Goal: Task Accomplishment & Management: Manage account settings

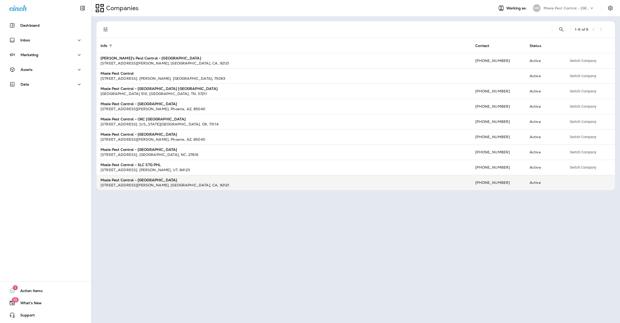
click at [131, 178] on strong "Moxie Pest Control - [GEOGRAPHIC_DATA]" at bounding box center [138, 180] width 76 height 5
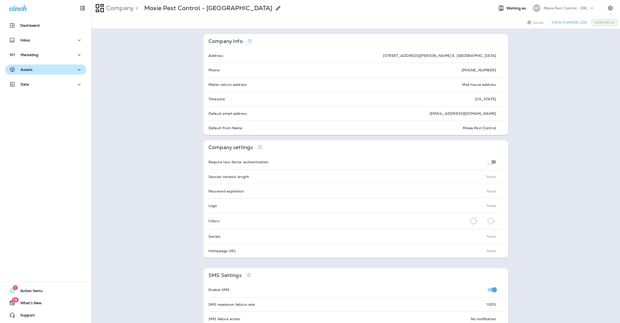
click at [27, 70] on p "Assets" at bounding box center [27, 69] width 12 height 4
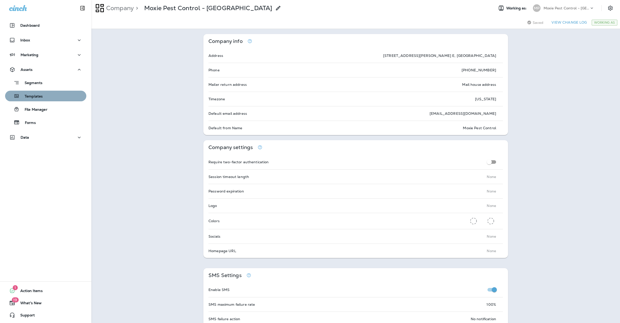
click at [32, 93] on div "Templates" at bounding box center [25, 96] width 36 height 8
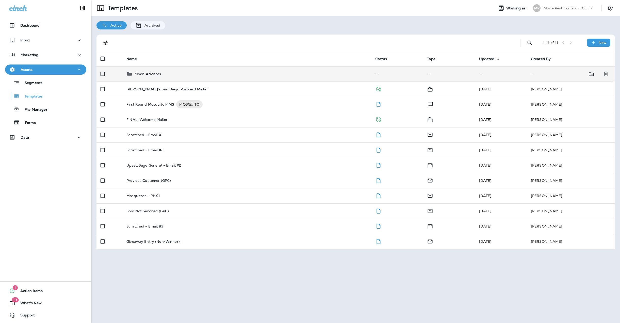
click at [141, 72] on p "Moxie Advisors" at bounding box center [147, 74] width 26 height 4
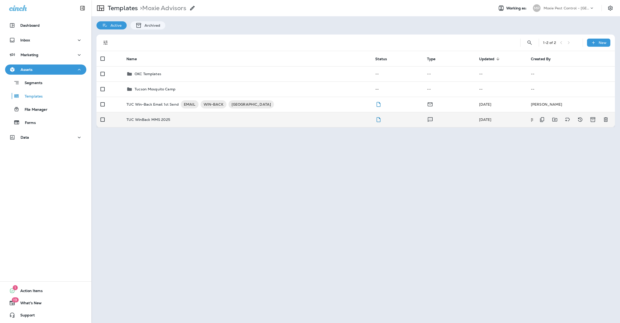
click at [139, 119] on p "TUC WinBack MMS 2025" at bounding box center [148, 119] width 44 height 4
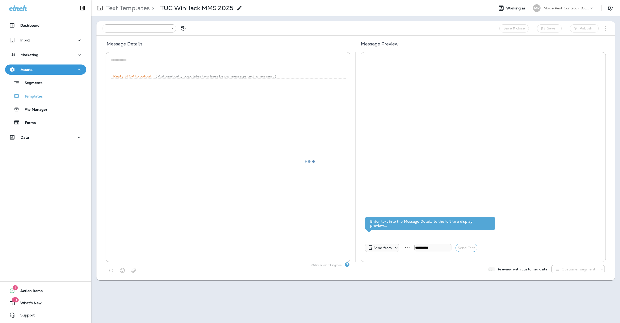
type input "**********"
type textarea "**********"
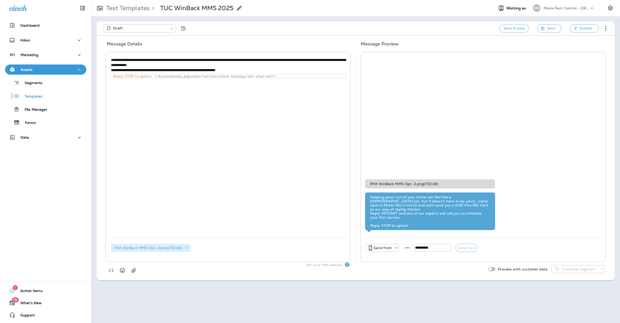
click at [554, 7] on p "Moxie Pest Control - [GEOGRAPHIC_DATA]" at bounding box center [566, 8] width 46 height 4
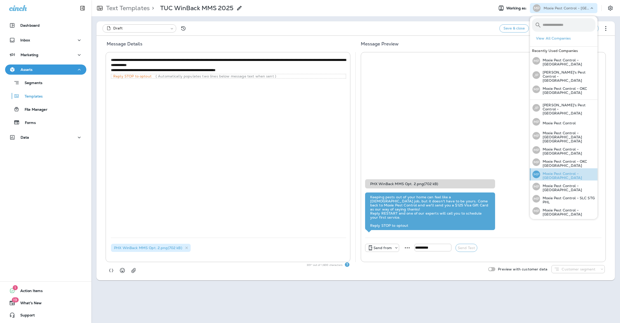
click at [547, 168] on div "MP Moxie Pest Control - Phoenix" at bounding box center [563, 174] width 67 height 12
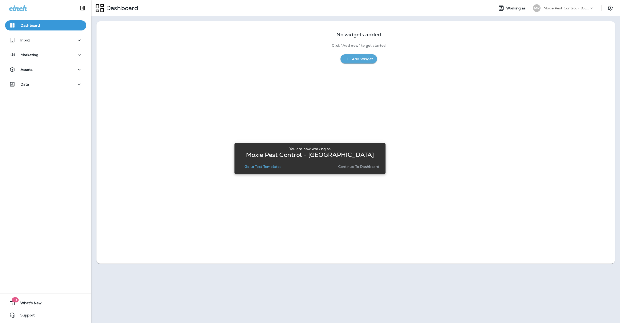
click at [373, 164] on p "Continue to Dashboard" at bounding box center [358, 166] width 41 height 4
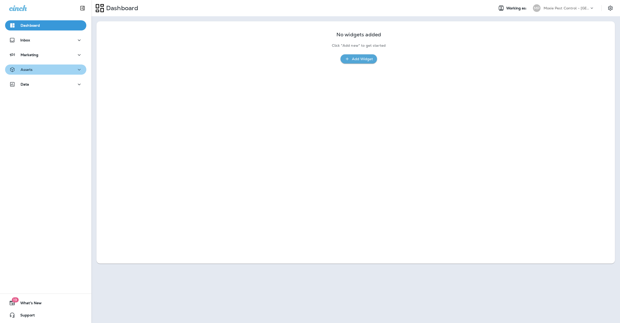
click at [27, 72] on div "Assets" at bounding box center [20, 69] width 23 height 6
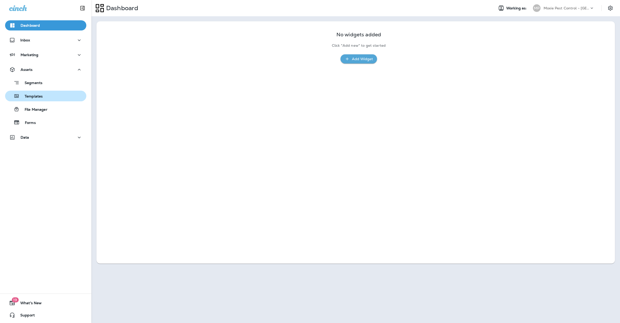
click at [30, 95] on p "Templates" at bounding box center [31, 96] width 23 height 5
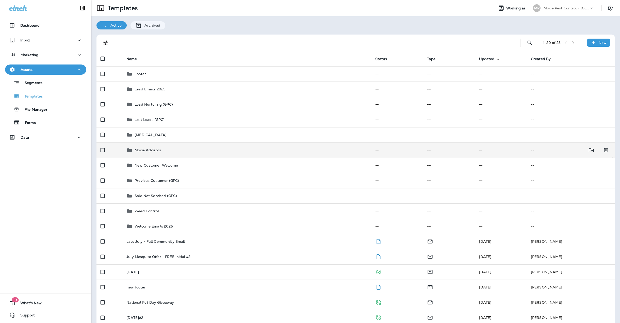
click at [144, 150] on p "Moxie Advisors" at bounding box center [147, 150] width 26 height 4
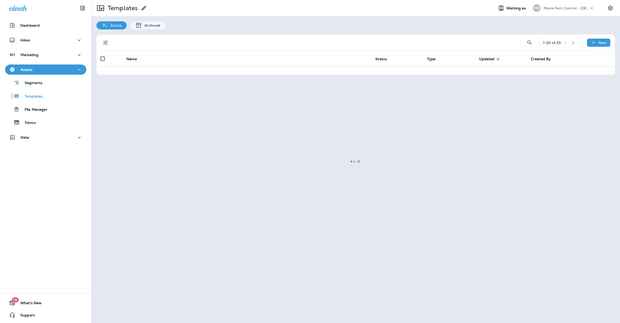
click at [144, 150] on div at bounding box center [355, 162] width 527 height 322
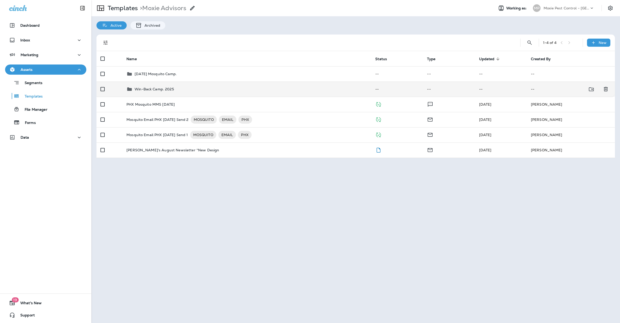
click at [153, 88] on p "Win-Back Camp. 2025" at bounding box center [153, 89] width 39 height 4
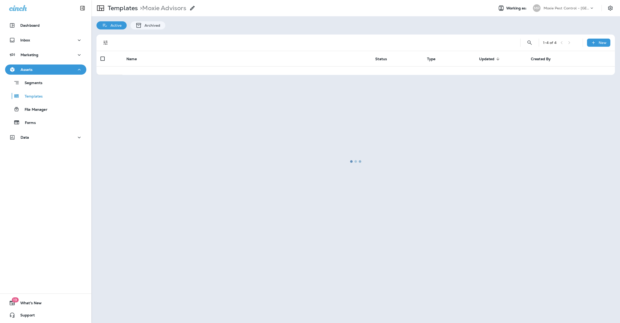
click at [153, 88] on div at bounding box center [355, 162] width 527 height 322
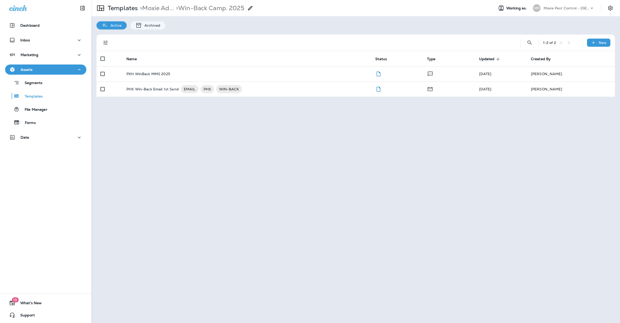
click at [153, 88] on p "PHX Win-Back Email 1st Send" at bounding box center [152, 89] width 52 height 8
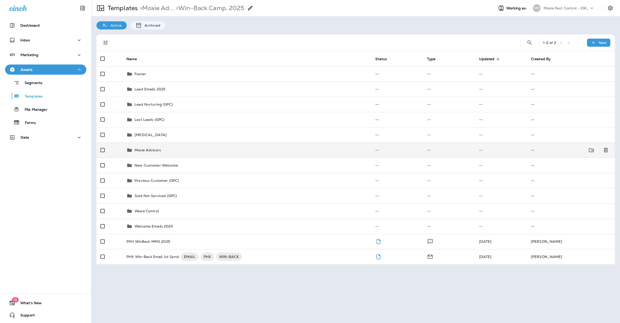
click at [153, 148] on p "Moxie Advisors" at bounding box center [147, 150] width 26 height 4
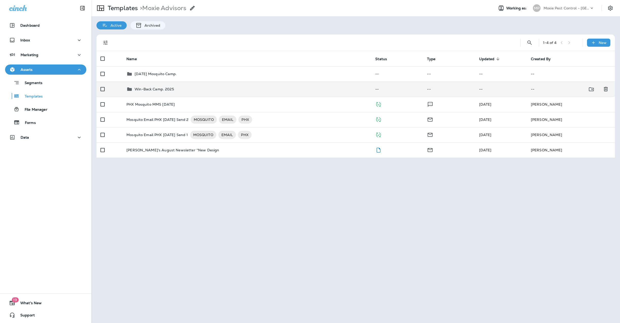
click at [156, 89] on p "Win-Back Camp. 2025" at bounding box center [153, 89] width 39 height 4
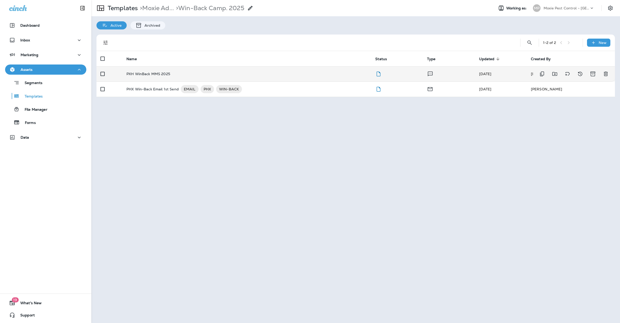
click at [158, 73] on p "PXH WinBack MMS 2025" at bounding box center [148, 74] width 44 height 4
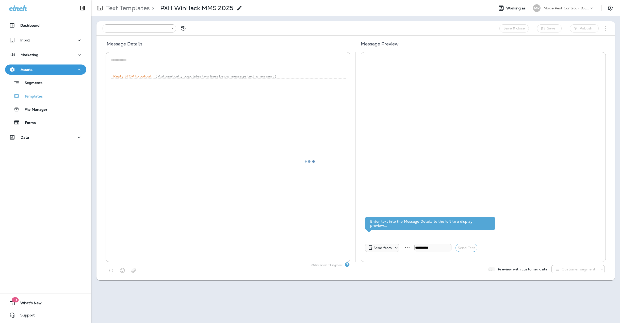
type input "**********"
type textarea "**********"
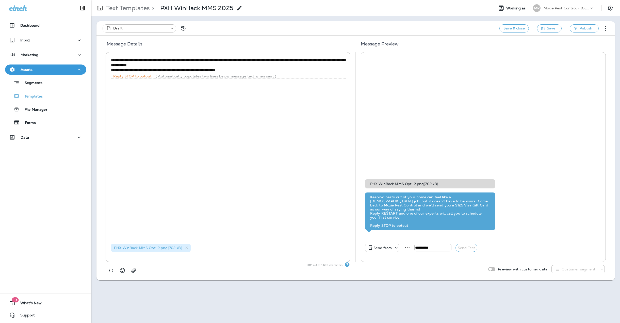
click at [582, 10] on p "Moxie Pest Control - [GEOGRAPHIC_DATA]" at bounding box center [566, 8] width 46 height 4
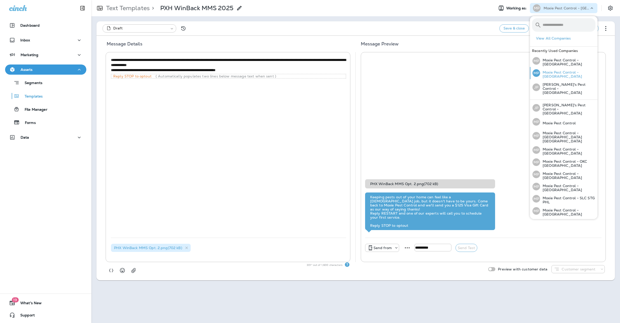
click at [561, 76] on div "MP Moxie Pest Control - Tucson" at bounding box center [563, 73] width 67 height 12
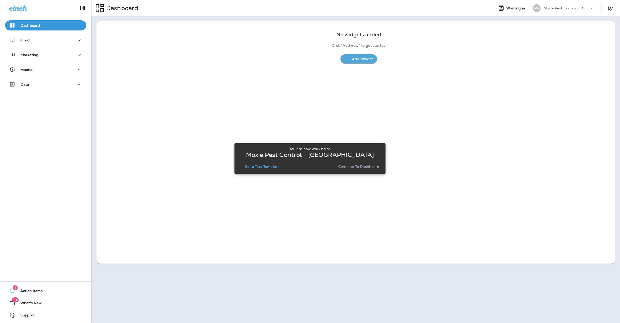
click at [362, 164] on p "Continue to Dashboard" at bounding box center [358, 166] width 41 height 4
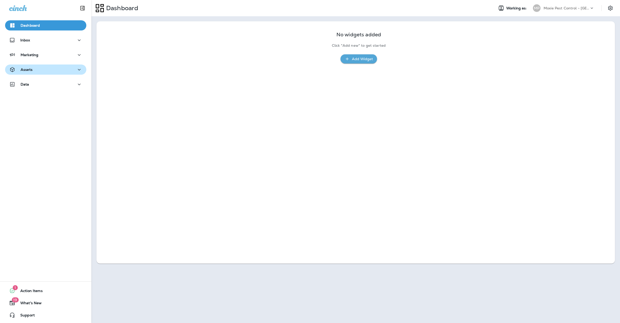
click at [32, 70] on div "Assets" at bounding box center [45, 69] width 73 height 6
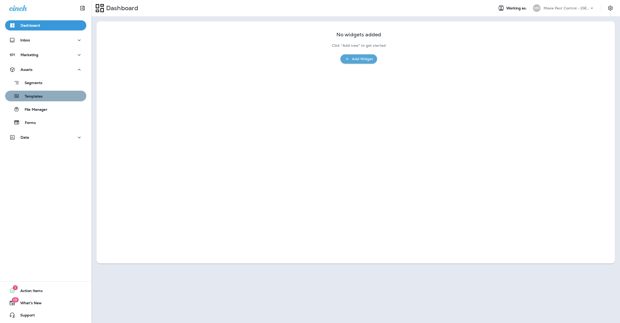
click at [34, 97] on p "Templates" at bounding box center [31, 96] width 23 height 5
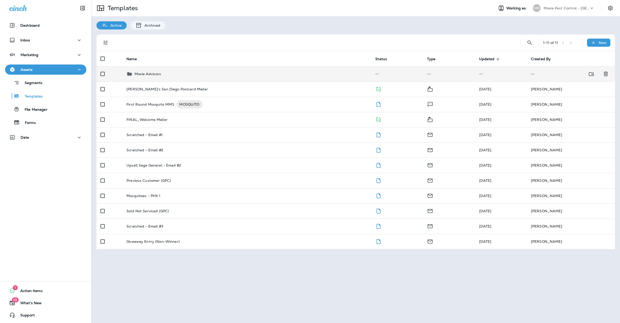
click at [141, 74] on p "Moxie Advisors" at bounding box center [147, 74] width 26 height 4
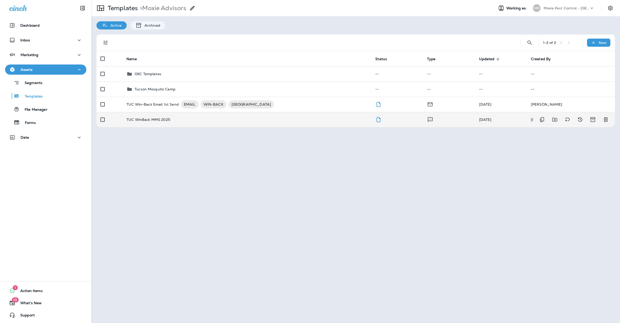
click at [149, 119] on p "TUC WinBack MMS 2025" at bounding box center [148, 119] width 44 height 4
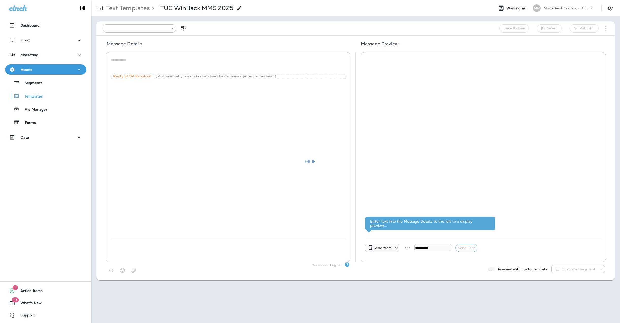
type input "**********"
type textarea "**********"
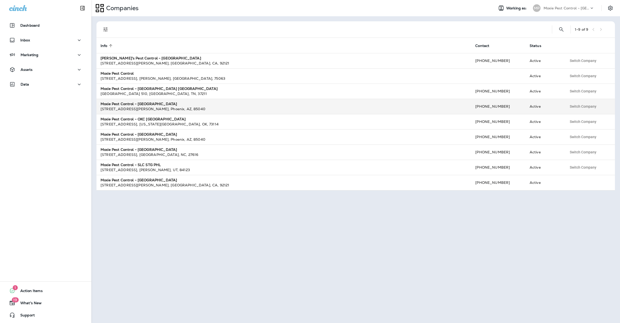
click at [168, 108] on div "[STREET_ADDRESS][PERSON_NAME]" at bounding box center [283, 108] width 366 height 5
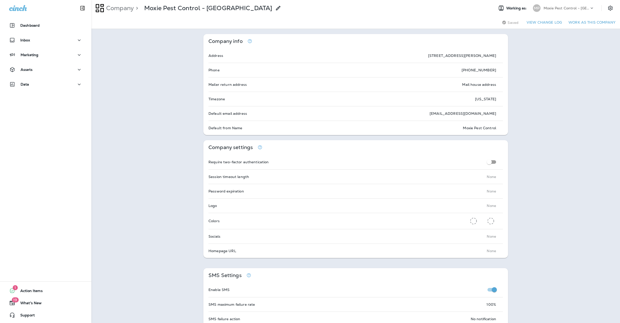
click at [563, 5] on div "Moxie Pest Control - [GEOGRAPHIC_DATA]" at bounding box center [566, 8] width 46 height 8
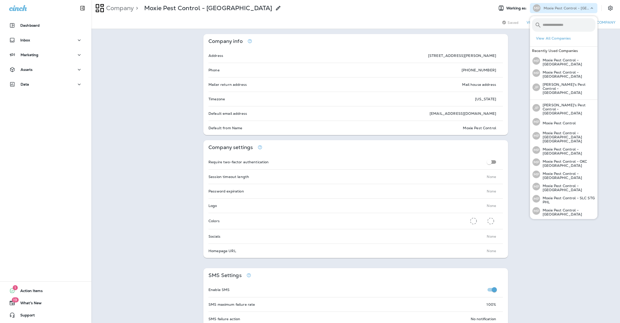
click at [563, 5] on div "Moxie Pest Control - [GEOGRAPHIC_DATA]" at bounding box center [566, 8] width 46 height 8
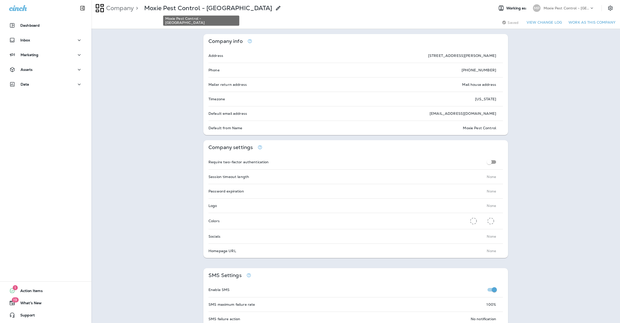
click at [178, 11] on p "Moxie Pest Control - [GEOGRAPHIC_DATA]" at bounding box center [208, 8] width 128 height 8
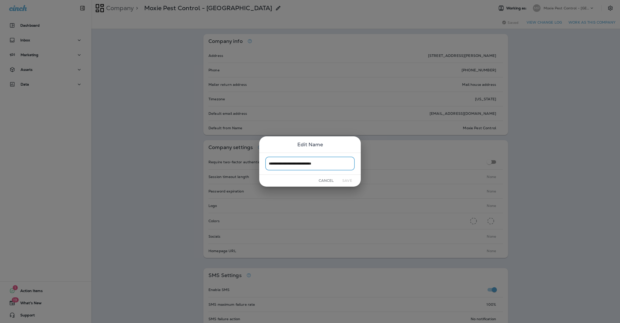
click at [328, 179] on button "Cancel" at bounding box center [325, 181] width 19 height 8
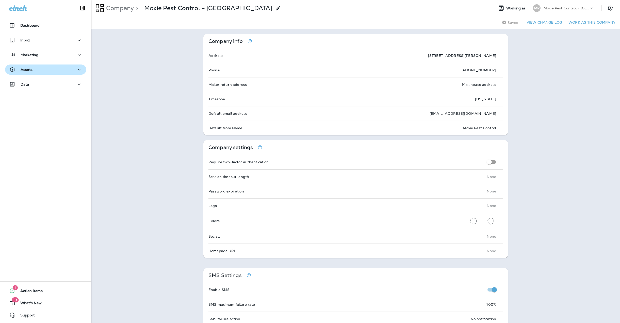
click at [27, 68] on p "Assets" at bounding box center [27, 69] width 12 height 4
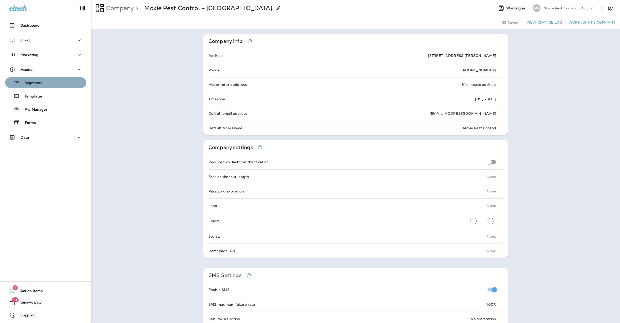
click at [31, 83] on p "Segments" at bounding box center [31, 83] width 23 height 5
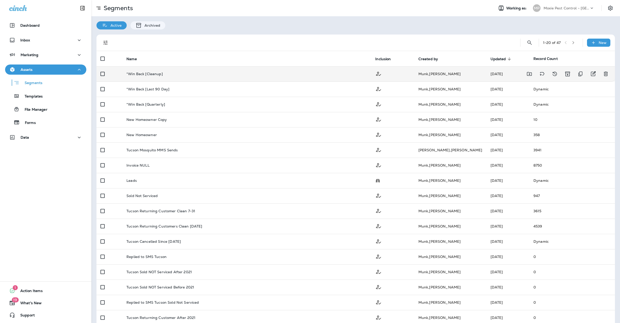
click at [142, 73] on p "*Win Back [Cleanup]" at bounding box center [144, 74] width 36 height 4
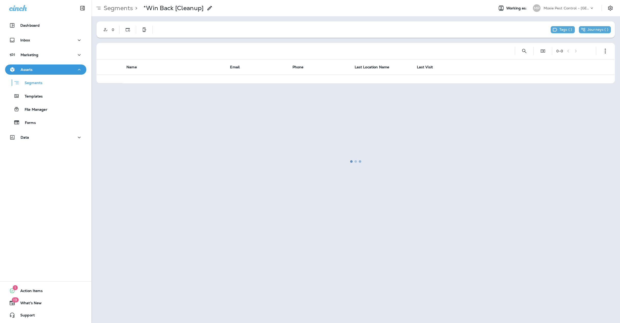
click at [127, 30] on div at bounding box center [355, 162] width 527 height 322
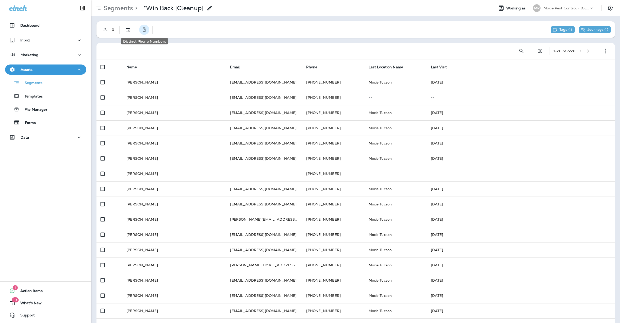
click at [143, 29] on icon "Distinct Phone Numbers" at bounding box center [144, 29] width 5 height 5
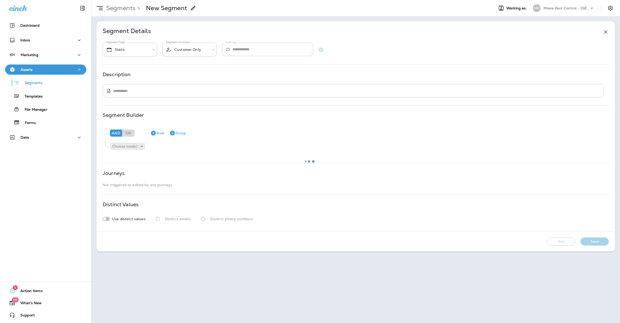
type input "*******"
